Goal: Task Accomplishment & Management: Use online tool/utility

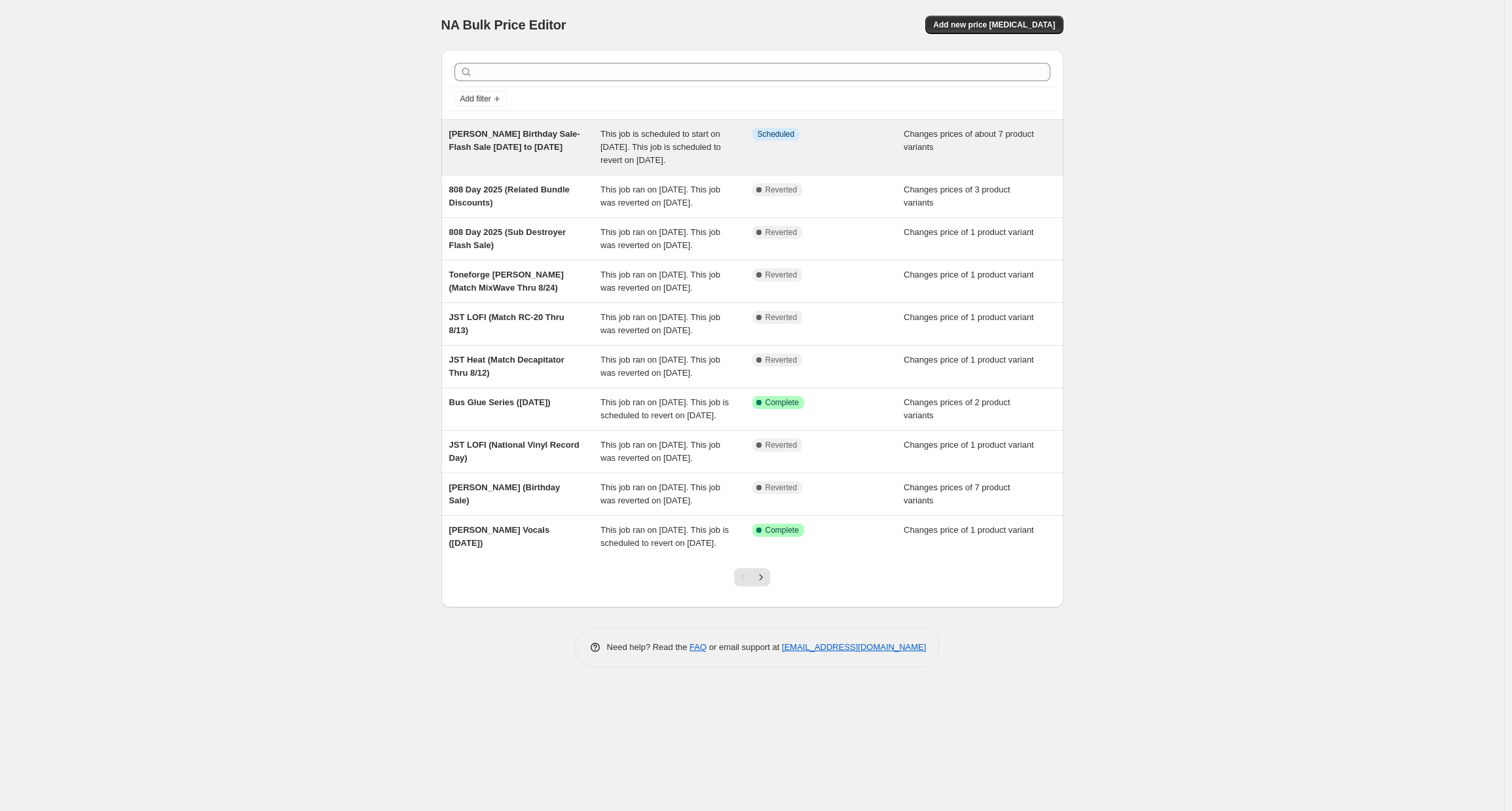
click at [517, 146] on span "[PERSON_NAME] Birthday Sale-Flash Sale [DATE] to [DATE]" at bounding box center [514, 140] width 131 height 23
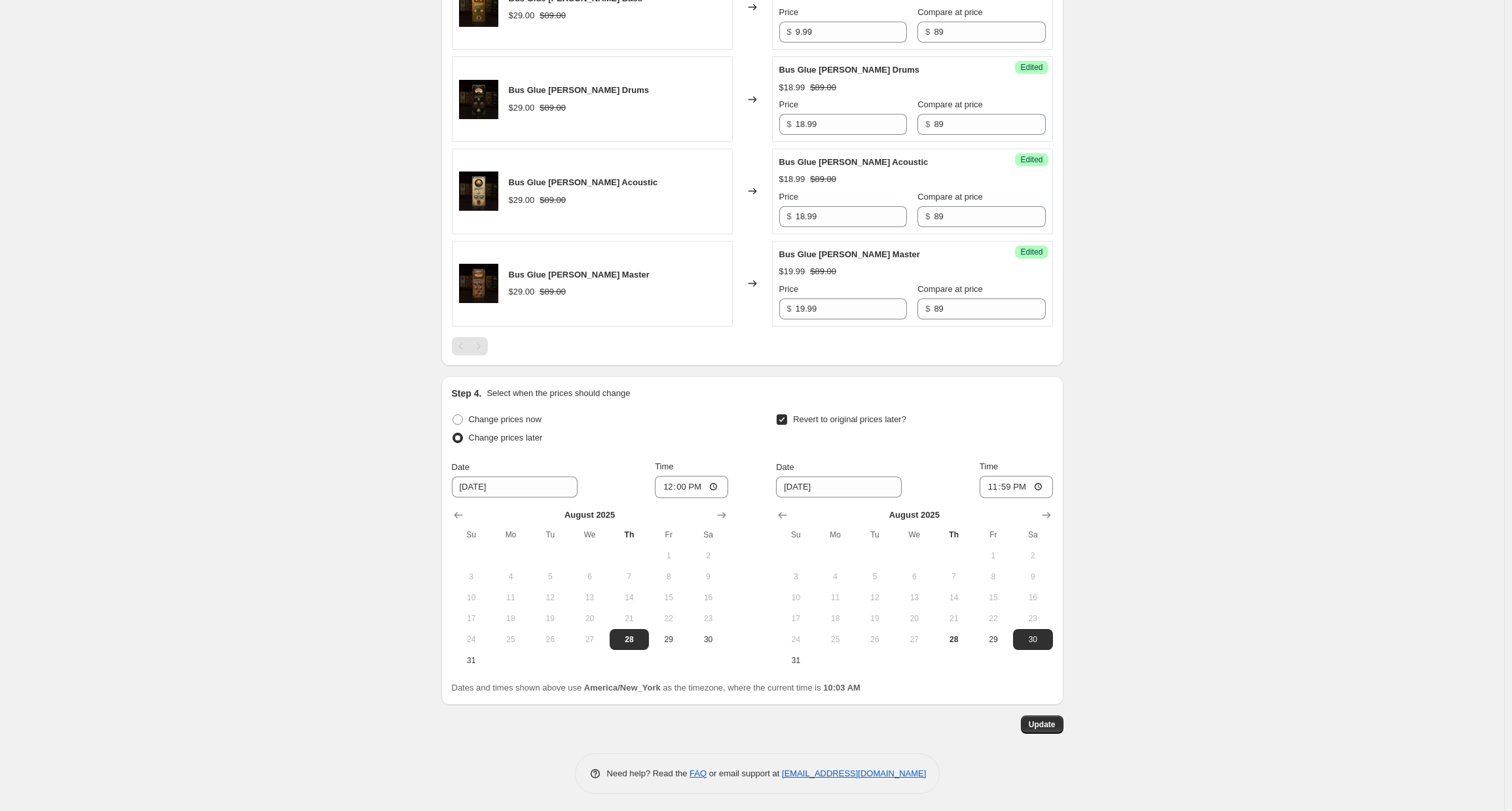
scroll to position [962, 0]
click at [463, 423] on span at bounding box center [458, 422] width 11 height 11
click at [453, 417] on input "Change prices now" at bounding box center [452, 417] width 1 height 1
radio input "true"
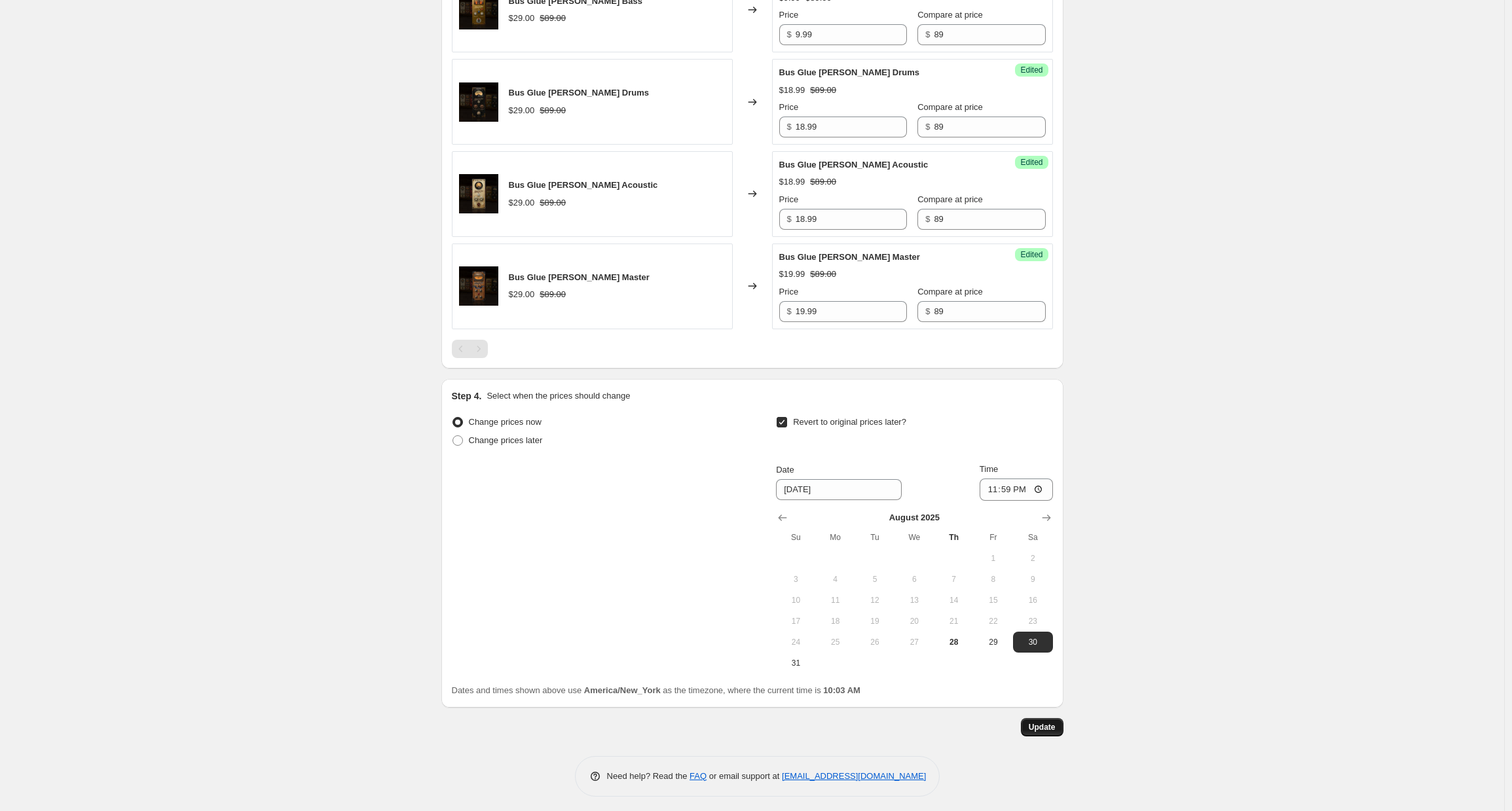
click at [1045, 726] on span "Update" at bounding box center [1042, 727] width 27 height 11
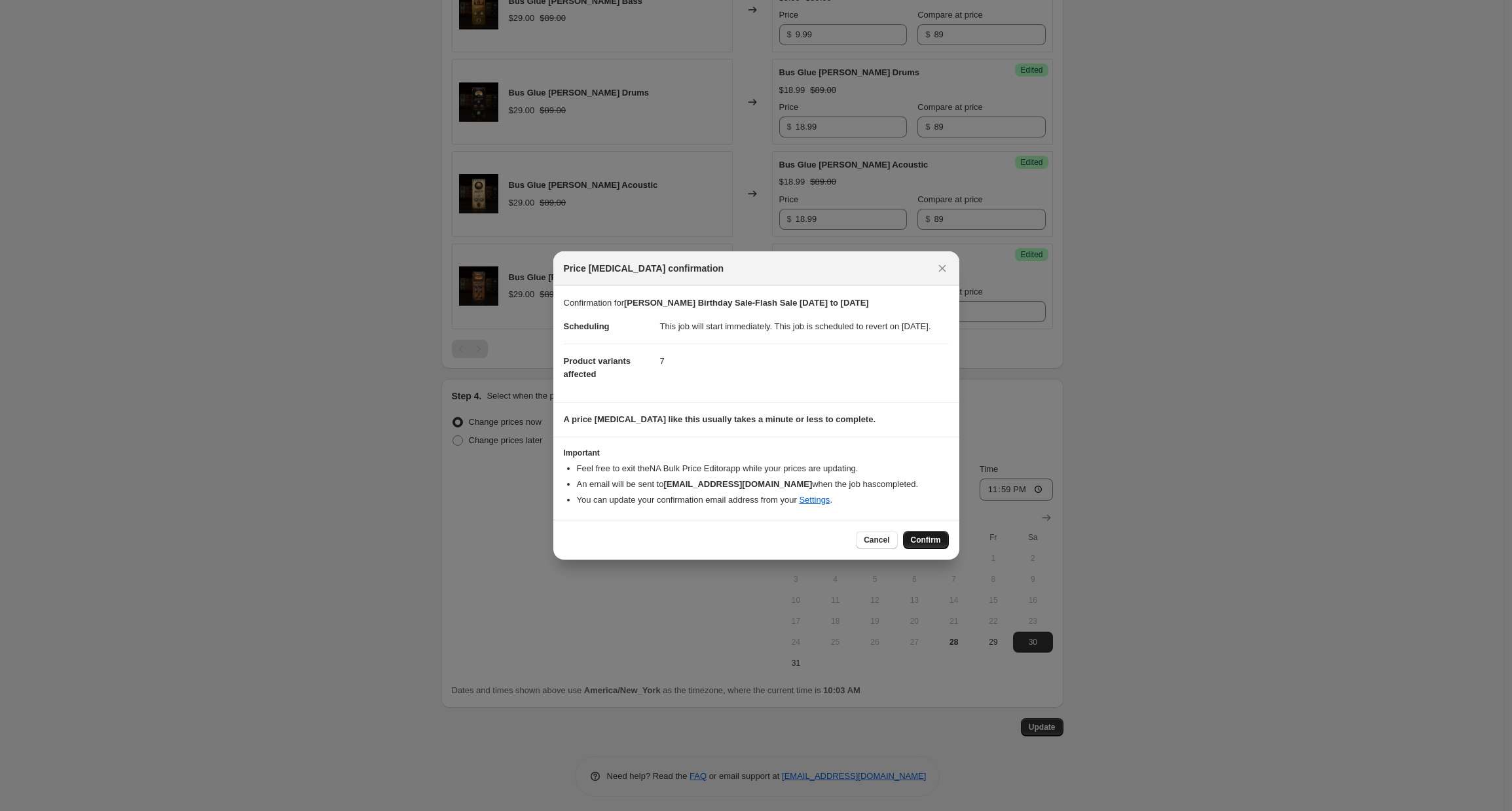
click at [928, 549] on button "Confirm" at bounding box center [925, 539] width 46 height 18
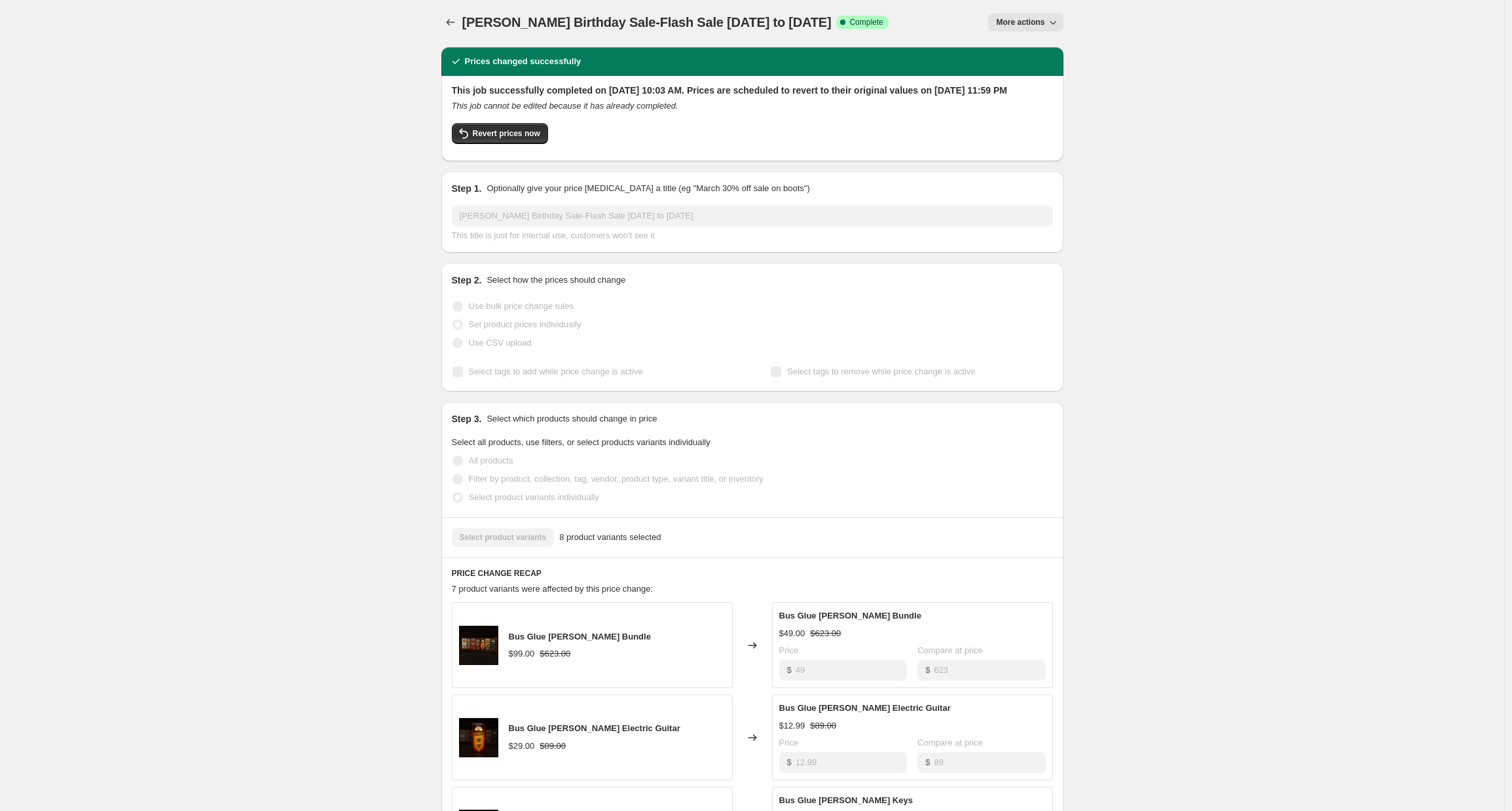
scroll to position [0, 0]
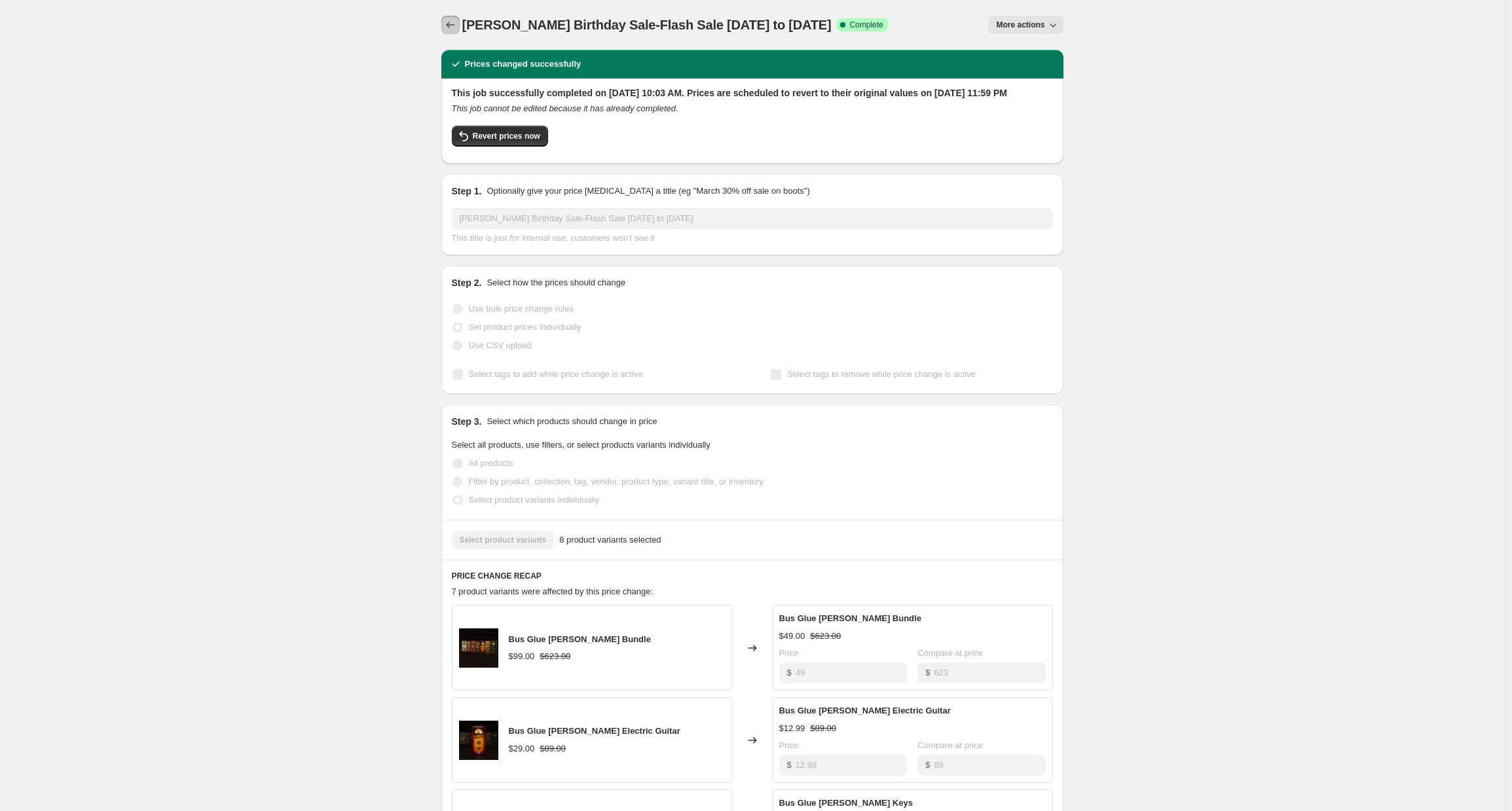
click at [457, 25] on icon "Price change jobs" at bounding box center [450, 25] width 13 height 13
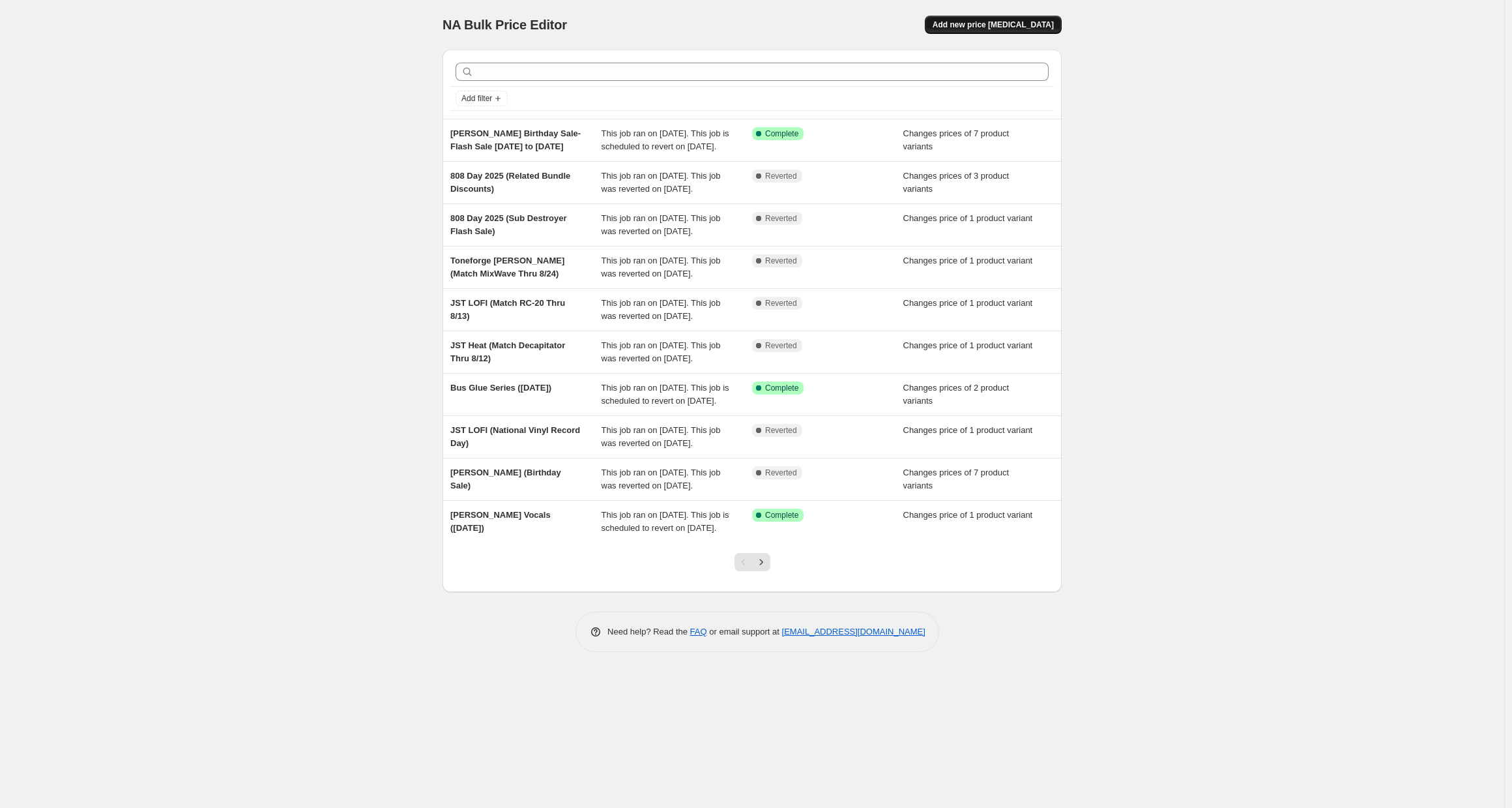
click at [1040, 21] on span "Add new price [MEDICAL_DATA]" at bounding box center [993, 25] width 121 height 11
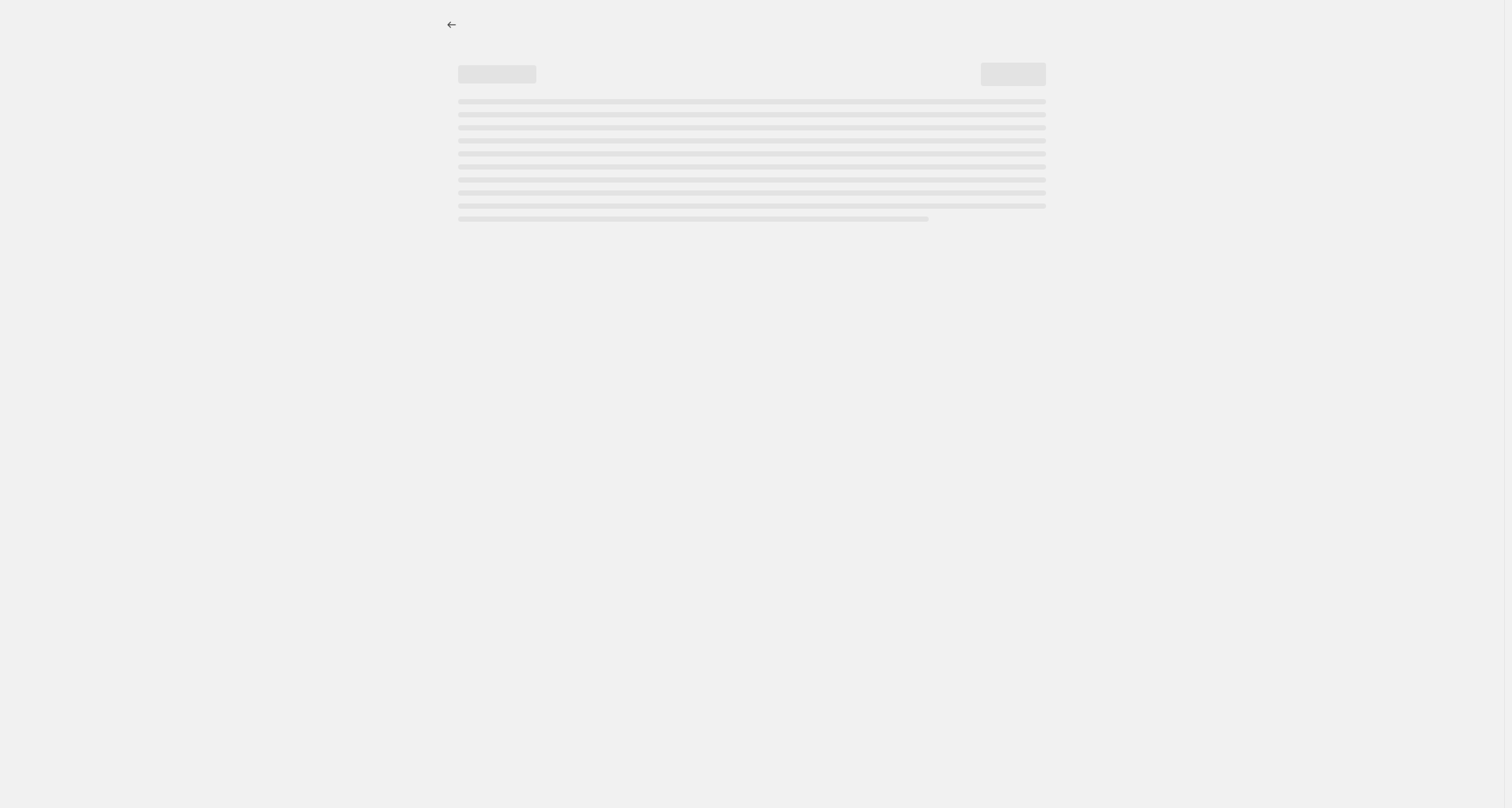
select select "percentage"
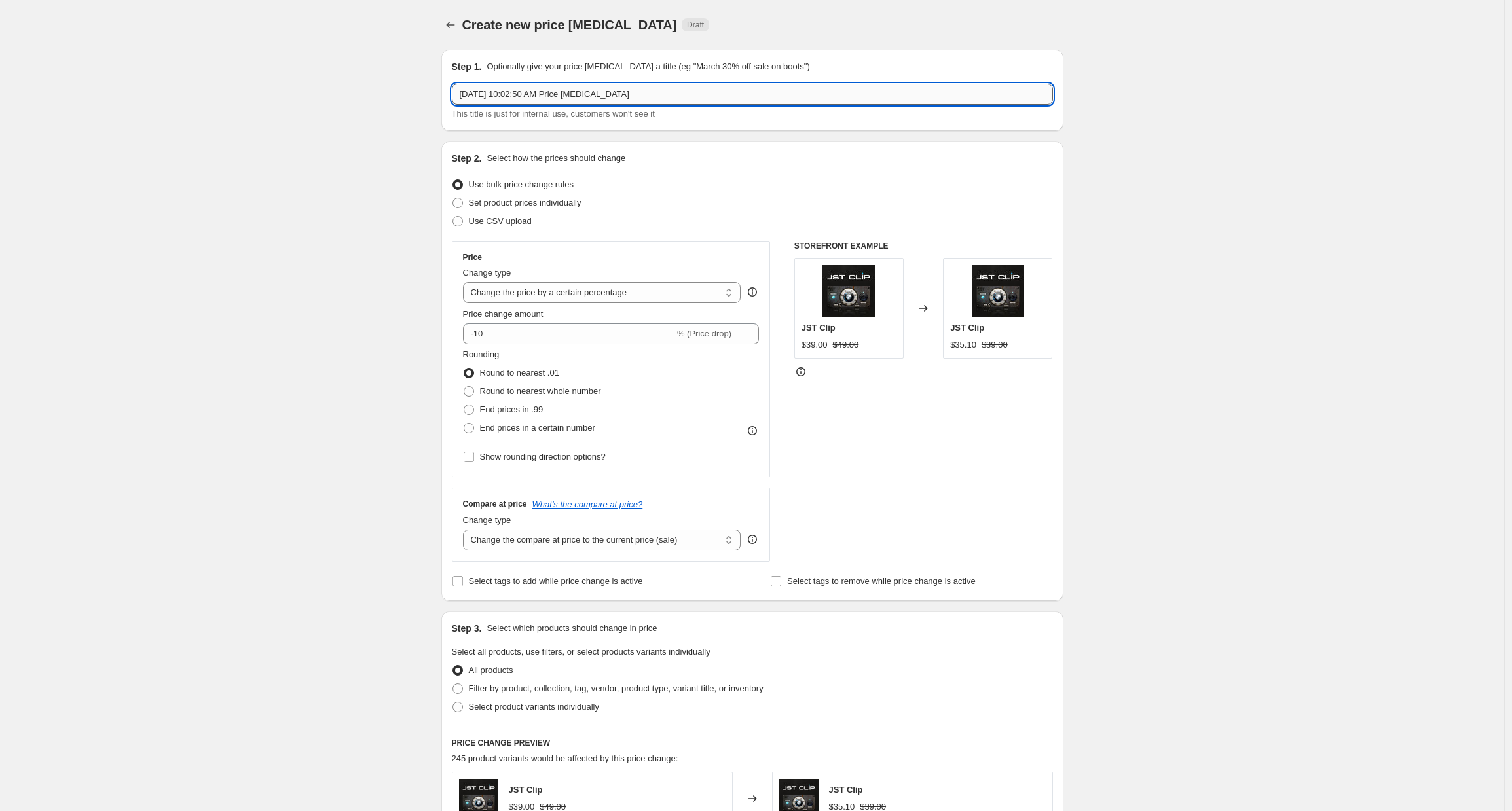
click at [503, 93] on input "[DATE] 10:02:50 AM Price [MEDICAL_DATA]" at bounding box center [752, 94] width 601 height 21
type input "Bus Glue Pro Bundle ([PERSON_NAME] Birthday Sale)"
click at [516, 201] on span "Set product prices individually" at bounding box center [525, 203] width 113 height 10
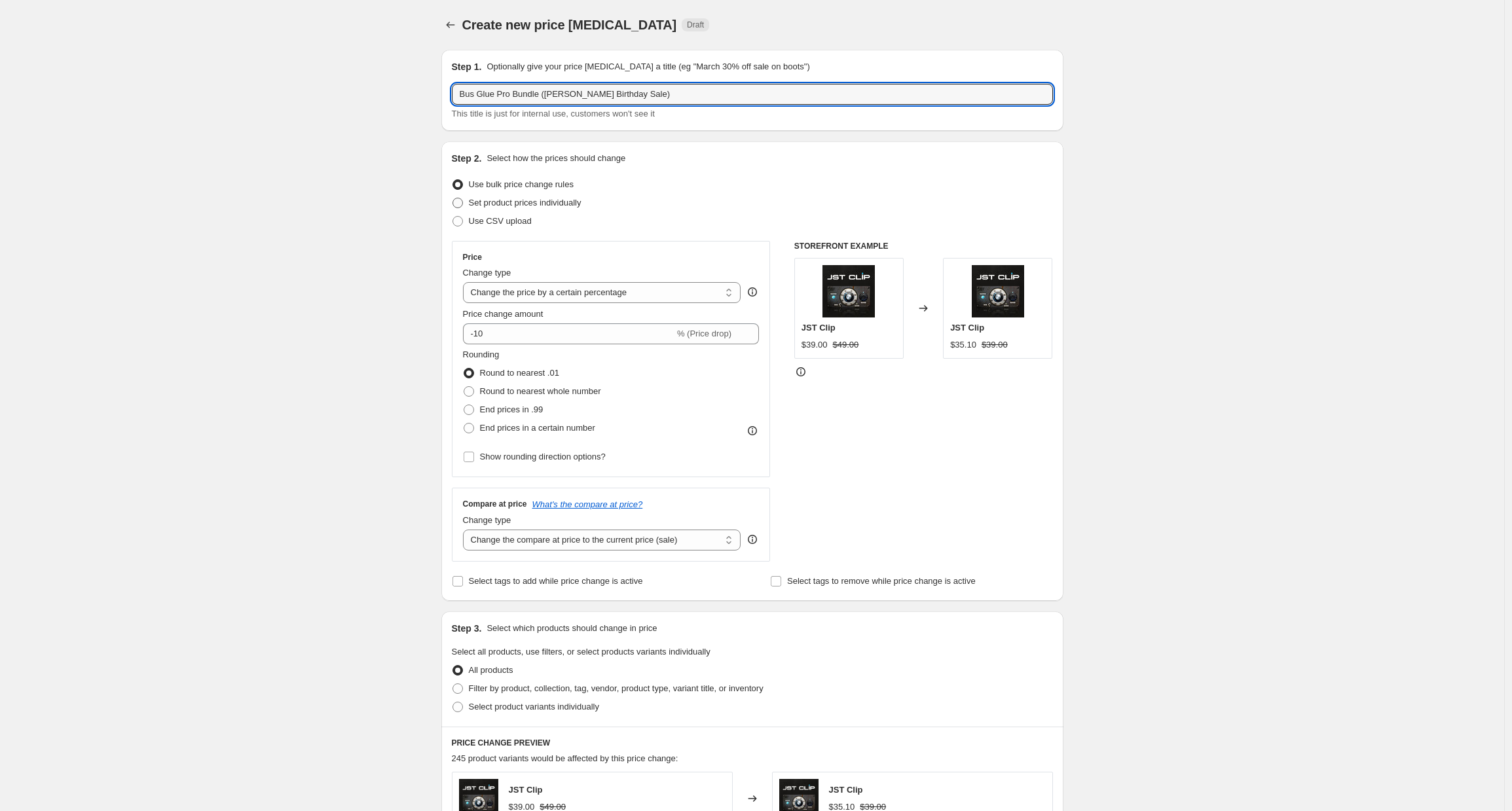
click at [453, 199] on input "Set product prices individually" at bounding box center [452, 198] width 1 height 1
radio input "true"
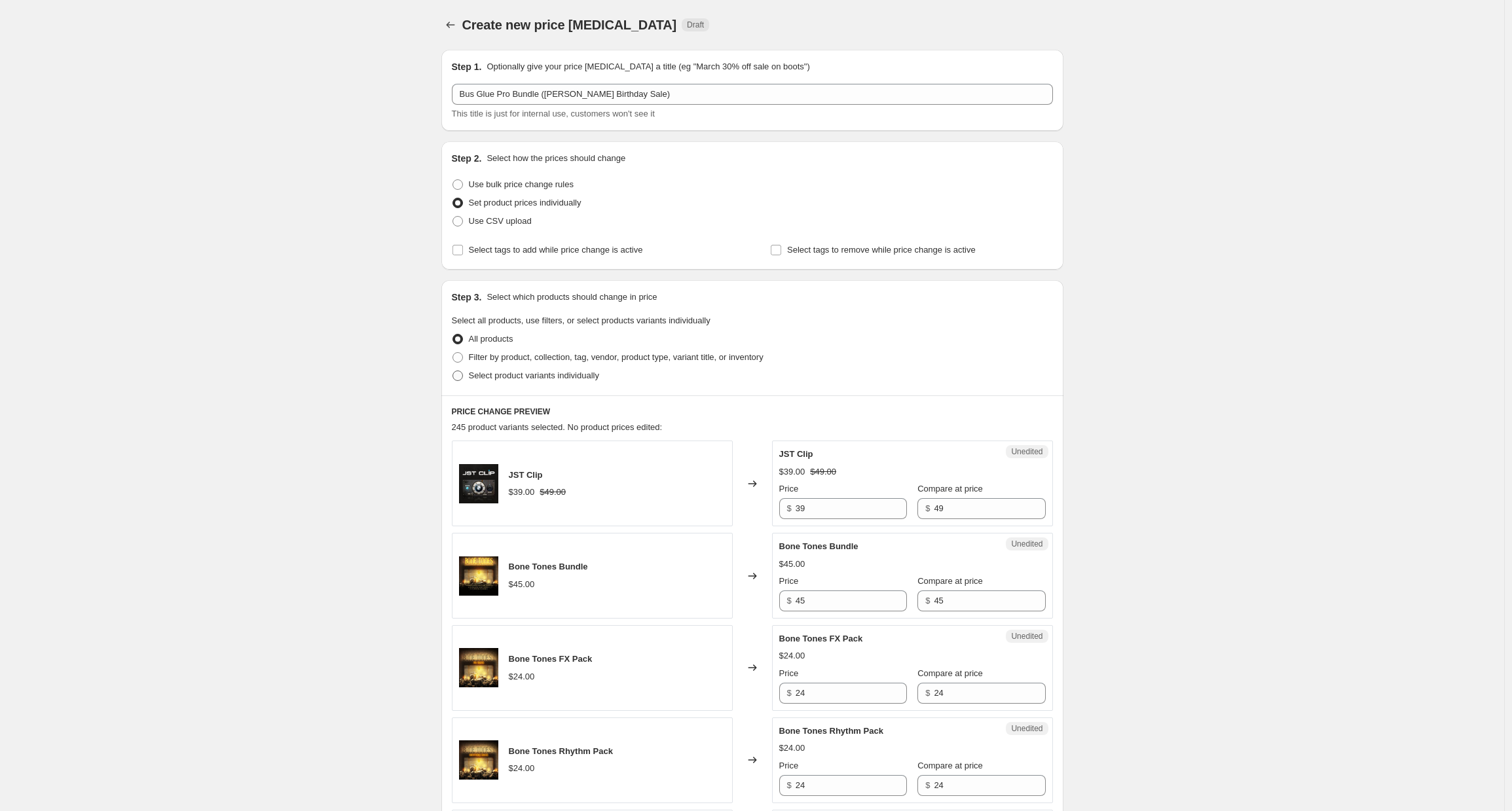
click at [495, 378] on span "Select product variants individually" at bounding box center [534, 375] width 130 height 10
click at [453, 371] on input "Select product variants individually" at bounding box center [452, 370] width 1 height 1
radio input "true"
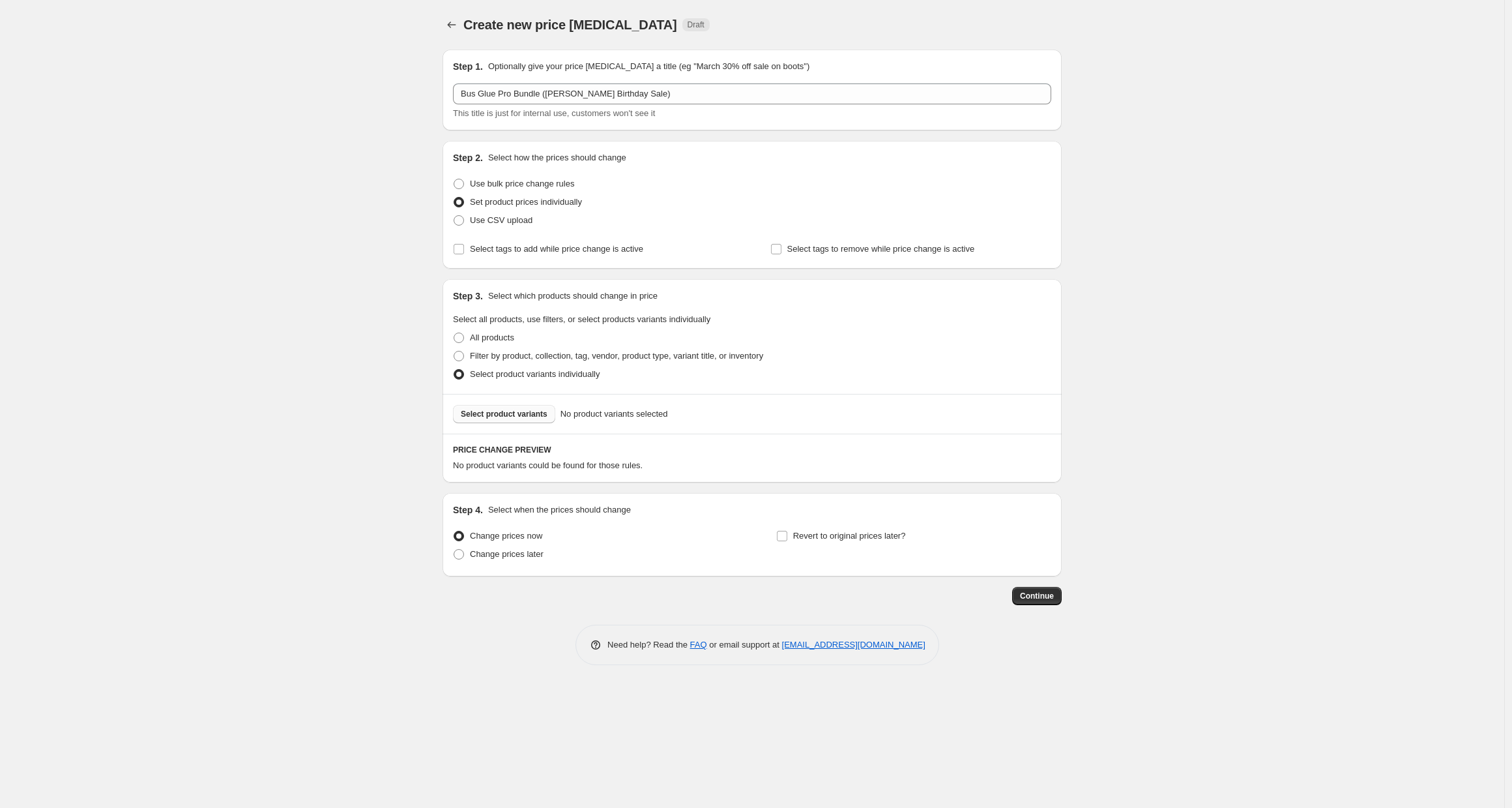
click at [509, 421] on button "Select product variants" at bounding box center [504, 414] width 102 height 18
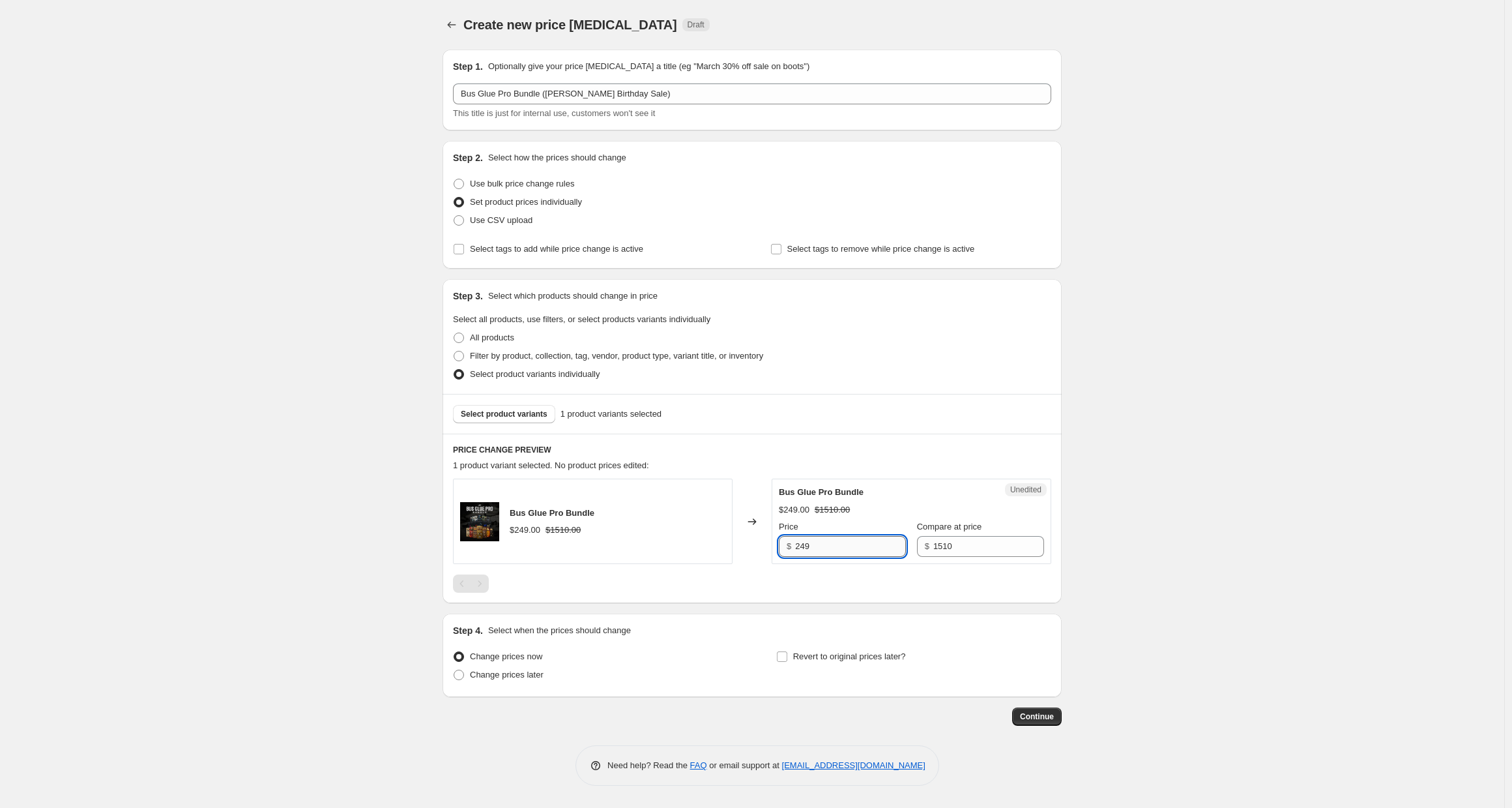
click at [805, 549] on input "249" at bounding box center [851, 546] width 111 height 21
type input "199"
click at [269, 626] on div "Create new price [MEDICAL_DATA]. This page is ready Create new price [MEDICAL_D…" at bounding box center [752, 404] width 1505 height 808
click at [807, 654] on span "Revert to original prices later?" at bounding box center [849, 656] width 113 height 10
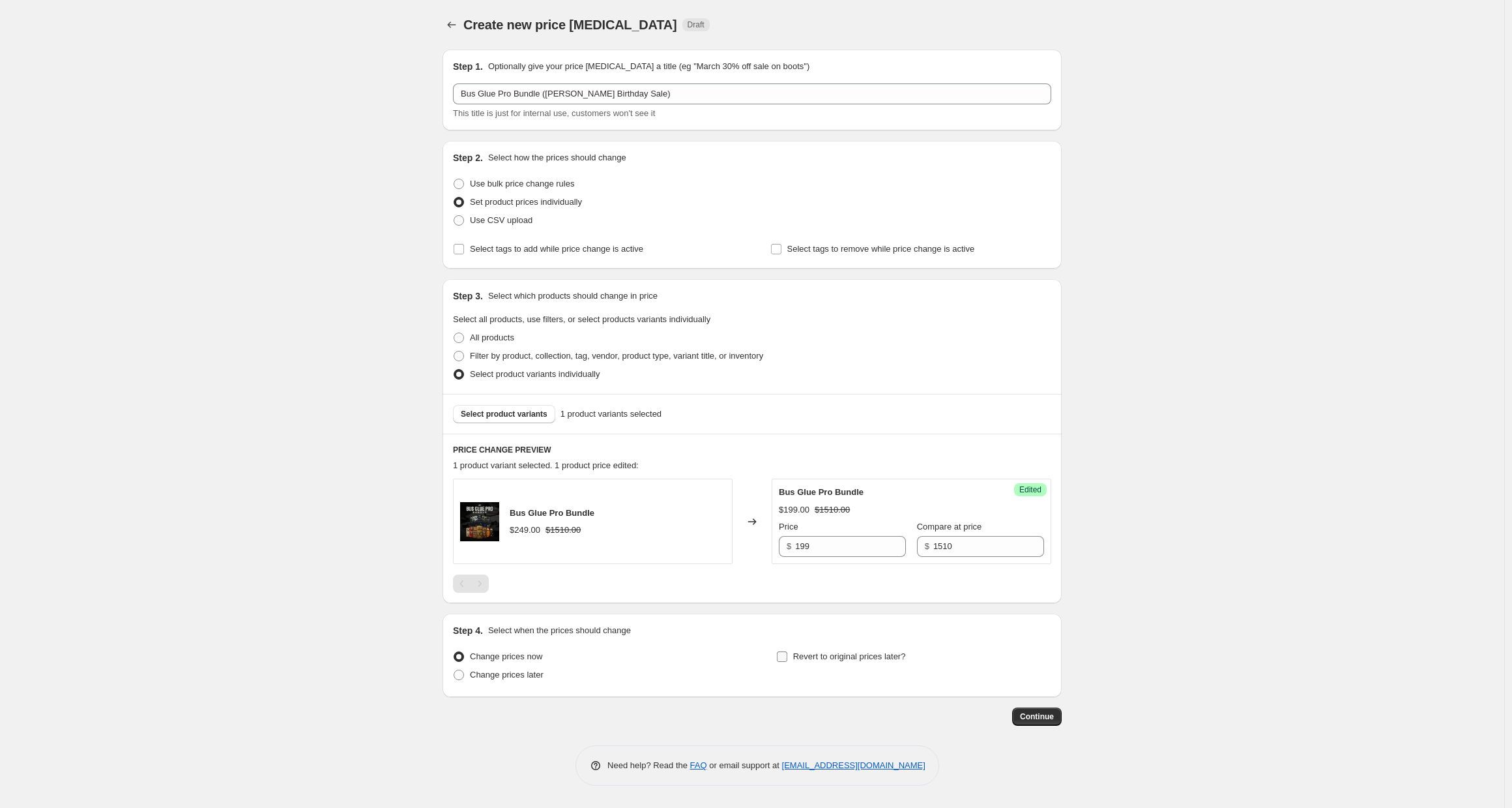
click at [788, 654] on input "Revert to original prices later?" at bounding box center [782, 657] width 11 height 11
checkbox input "true"
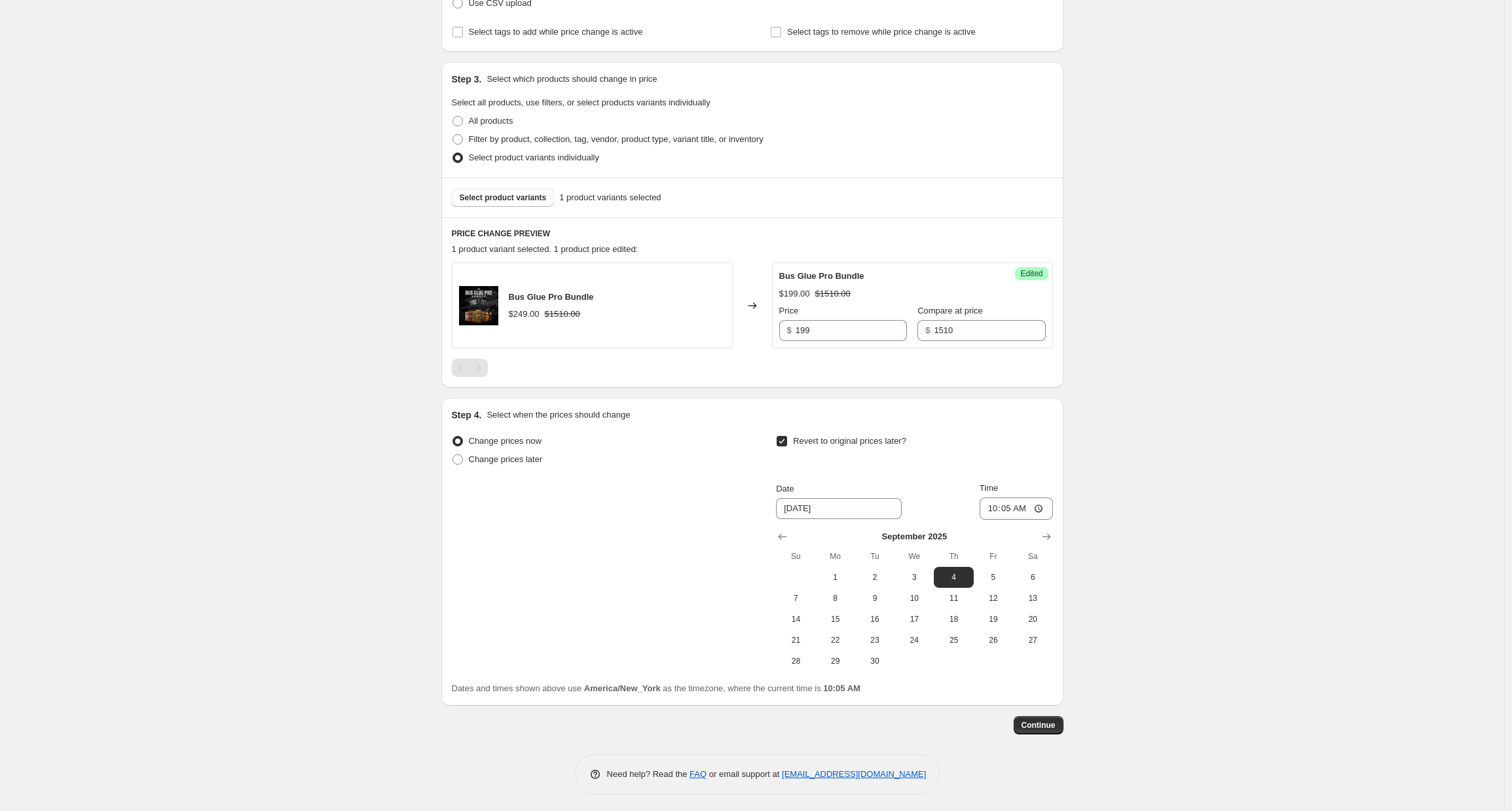
scroll to position [217, 0]
click at [836, 603] on span "8" at bounding box center [835, 600] width 29 height 11
type input "[DATE]"
click at [990, 511] on input "10:05" at bounding box center [1016, 509] width 73 height 22
type input "03:00"
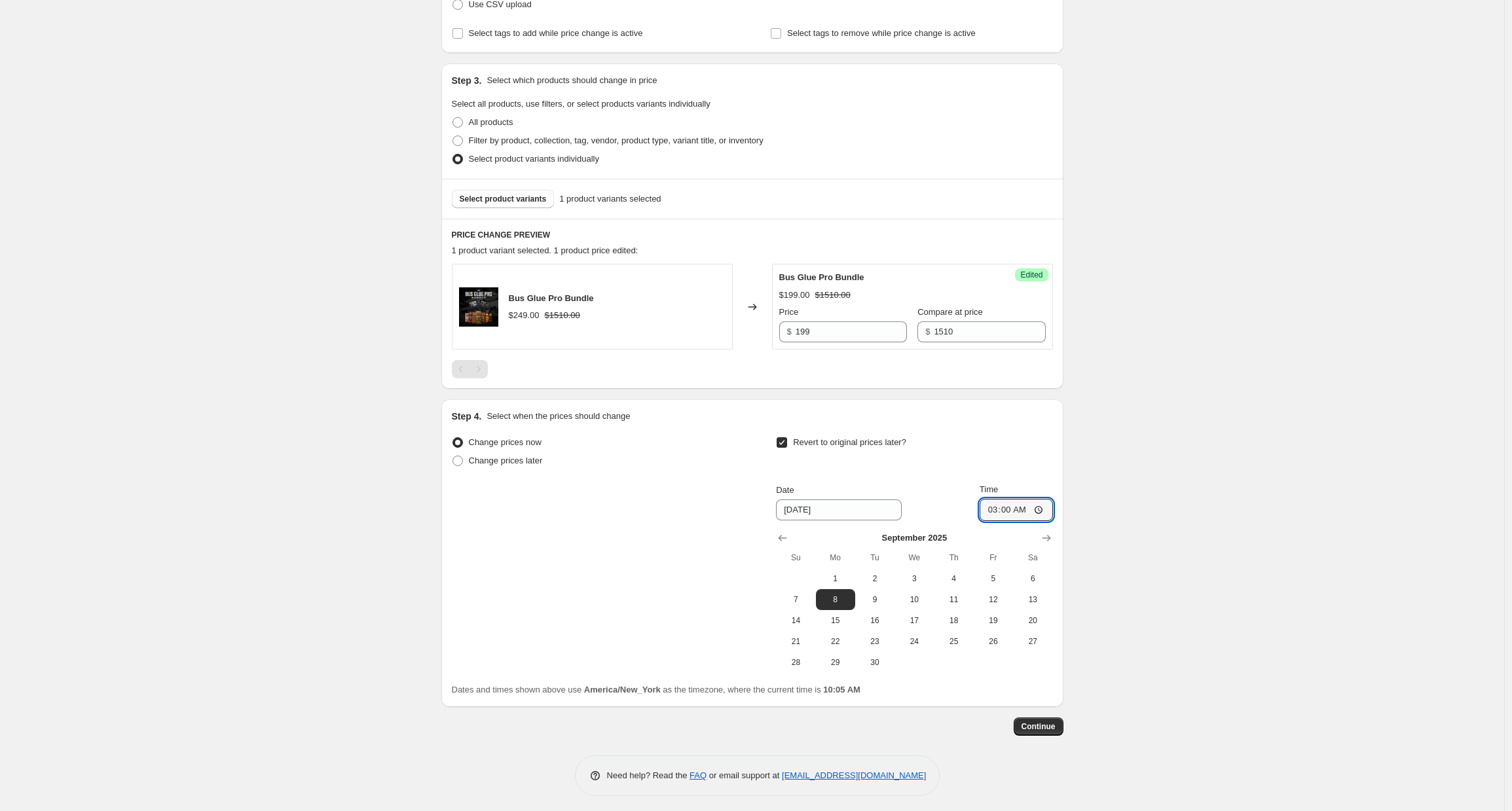
click at [1179, 614] on div "Create new price [MEDICAL_DATA]. This page is ready Create new price [MEDICAL_D…" at bounding box center [752, 299] width 1504 height 1032
click at [996, 508] on input "03:00" at bounding box center [1016, 509] width 73 height 22
click at [866, 602] on span "9" at bounding box center [874, 600] width 29 height 11
type input "[DATE]"
click at [991, 506] on input "03:00" at bounding box center [1016, 509] width 73 height 22
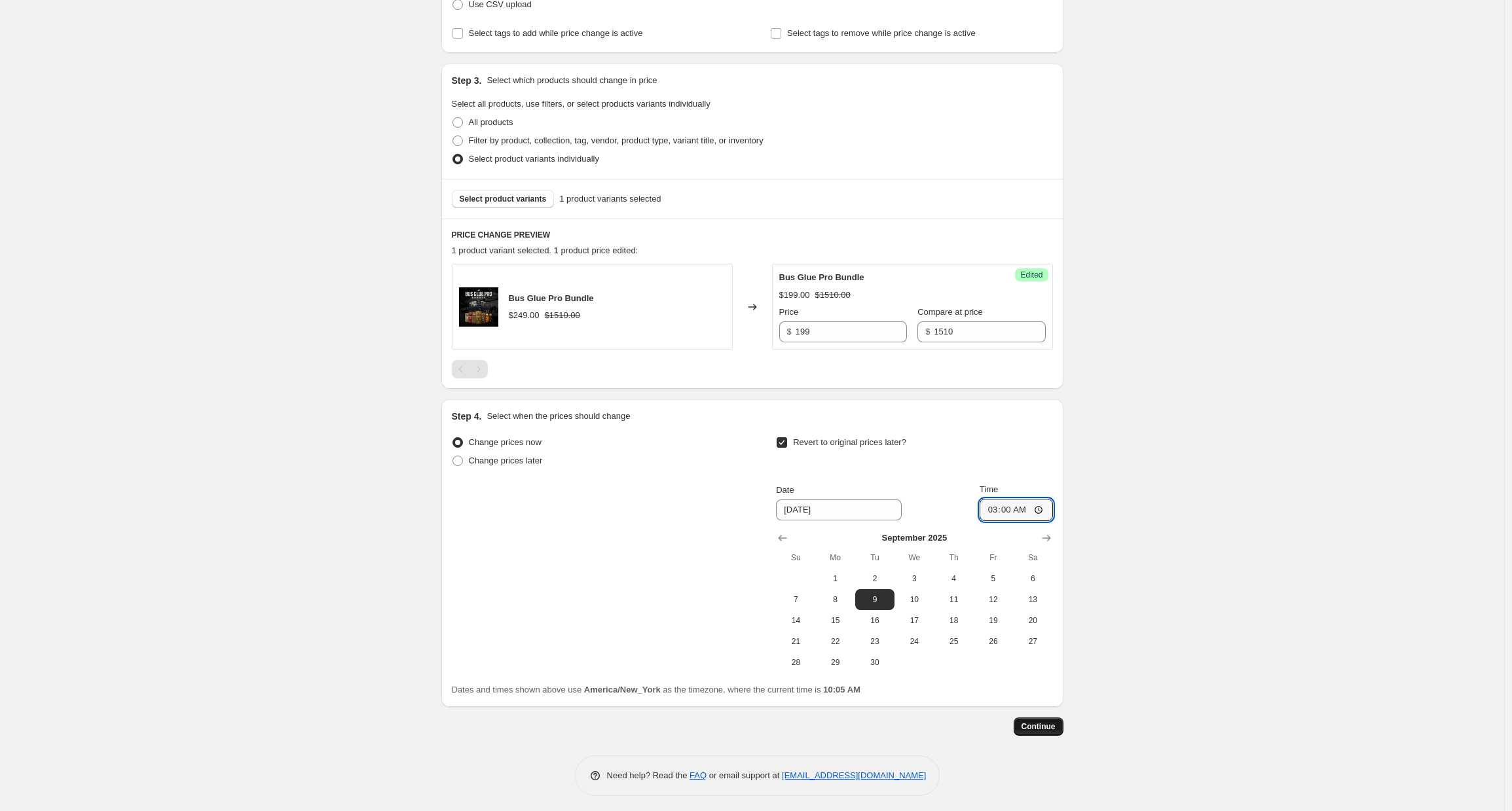
click at [1038, 730] on span "Continue" at bounding box center [1038, 726] width 34 height 11
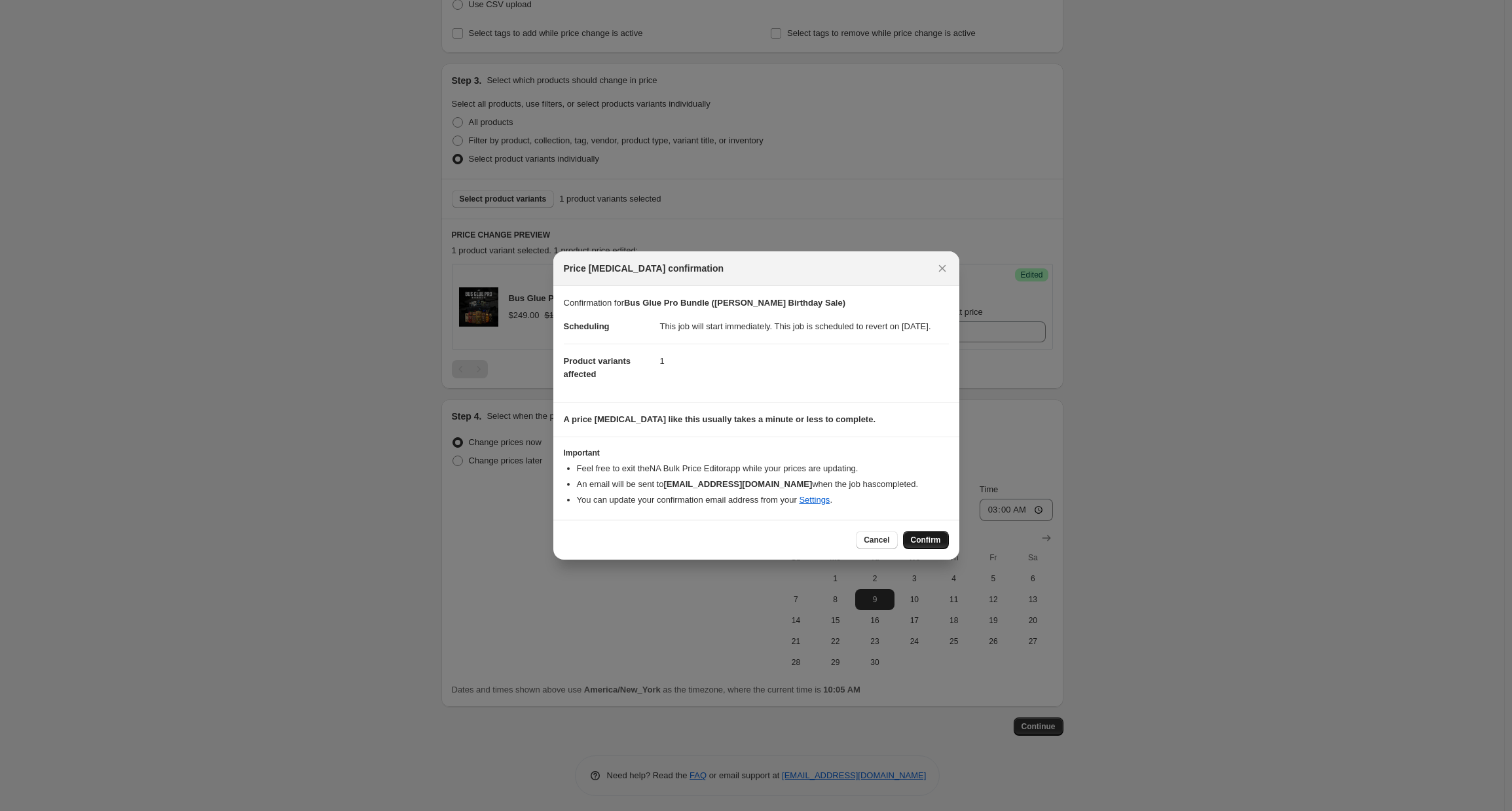
click at [934, 545] on span "Confirm" at bounding box center [925, 540] width 30 height 11
